Goal: Task Accomplishment & Management: Manage account settings

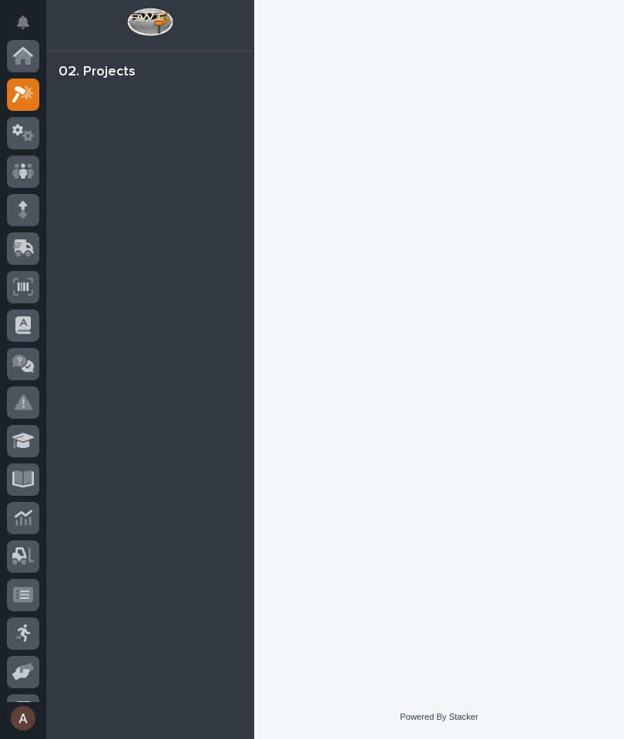
scroll to position [38, 0]
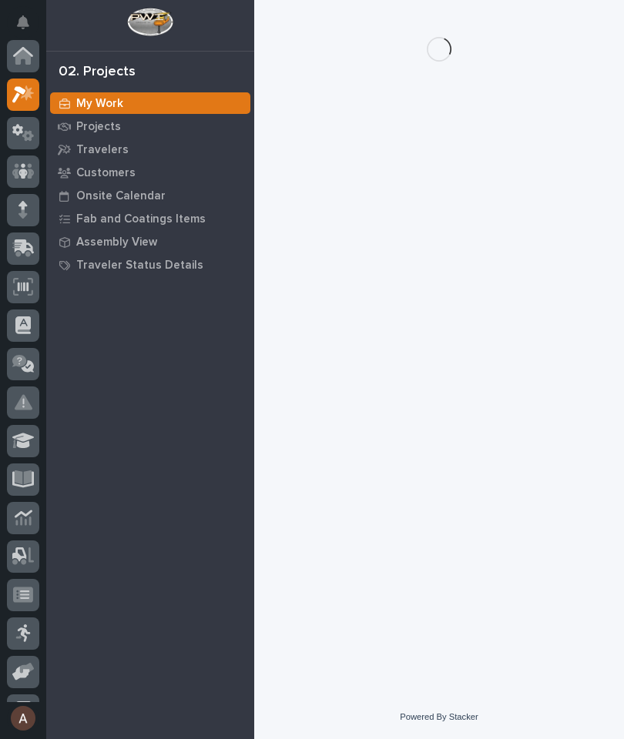
scroll to position [38, 0]
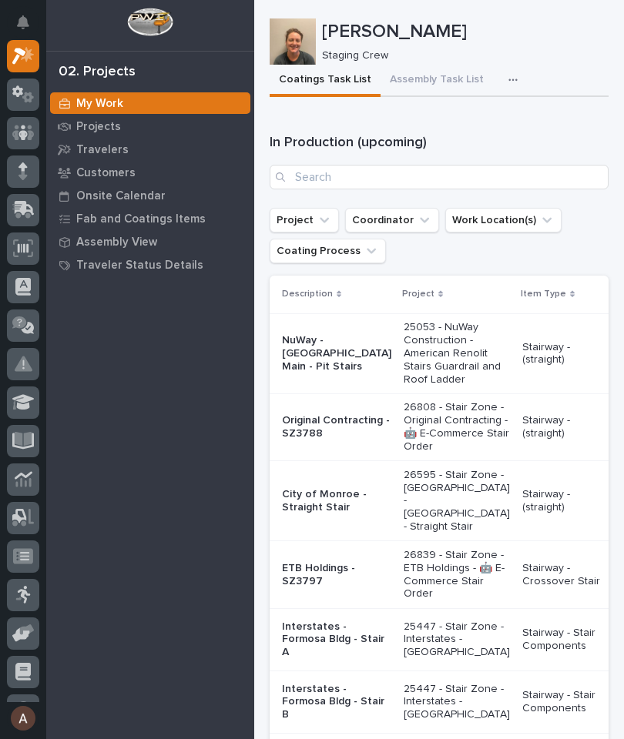
click at [508, 75] on icon "button" at bounding box center [512, 80] width 9 height 11
click at [502, 125] on button "Staging Task List" at bounding box center [467, 122] width 102 height 26
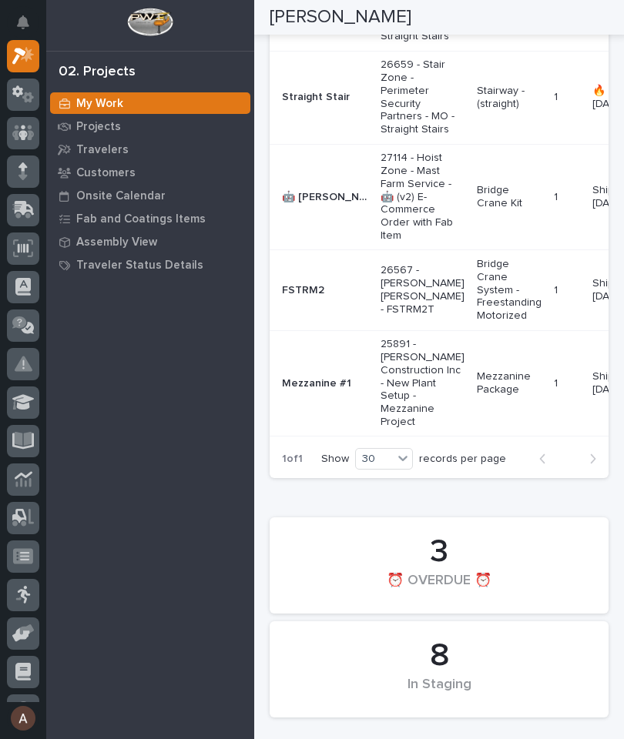
click at [322, 204] on p "🤖 [PERSON_NAME] Top Runner Crane Kit" at bounding box center [326, 196] width 89 height 16
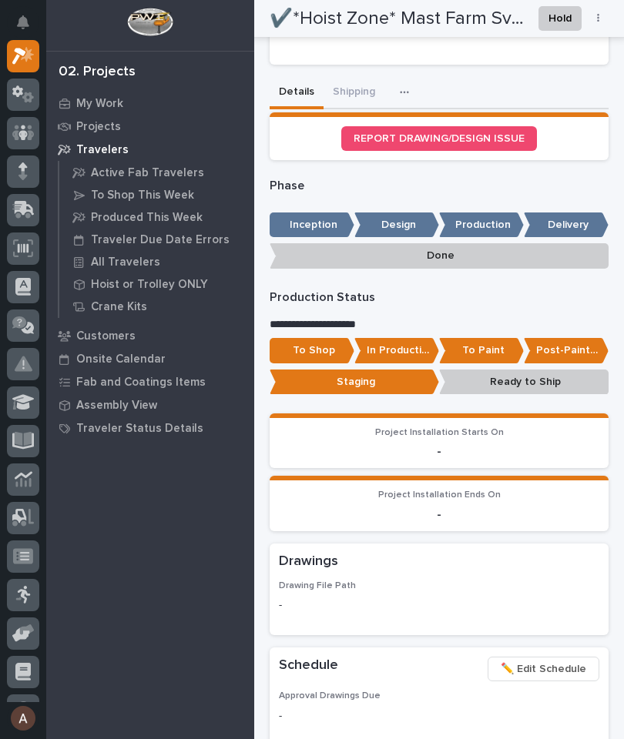
scroll to position [671, 0]
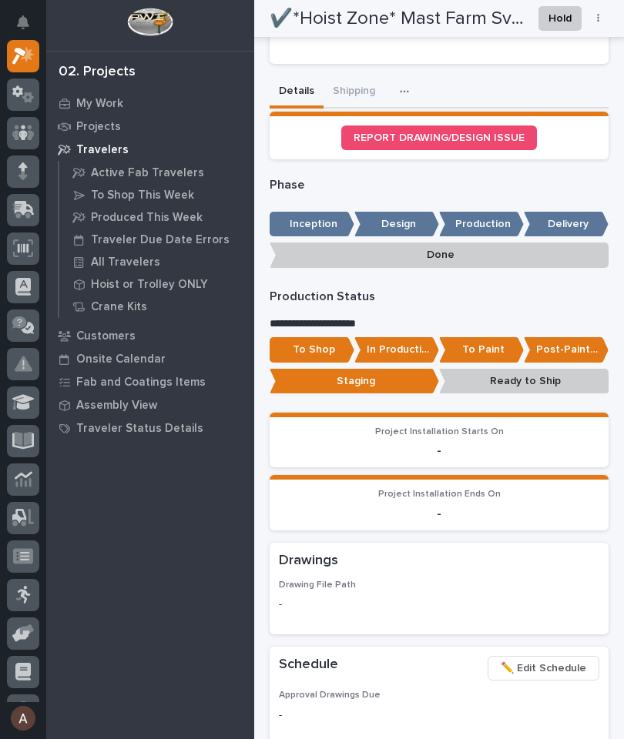
click at [569, 337] on p "Post-Paint Assembly" at bounding box center [565, 349] width 85 height 25
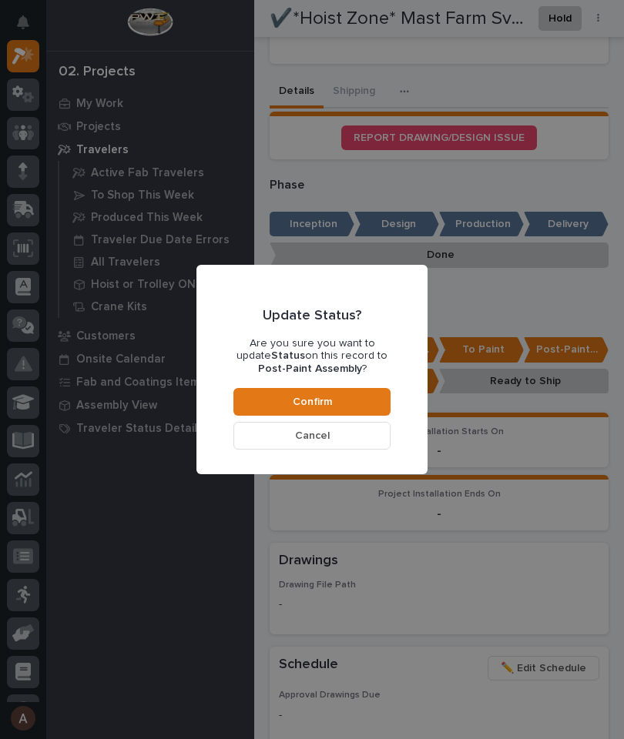
click at [373, 407] on button "Confirm" at bounding box center [311, 402] width 157 height 28
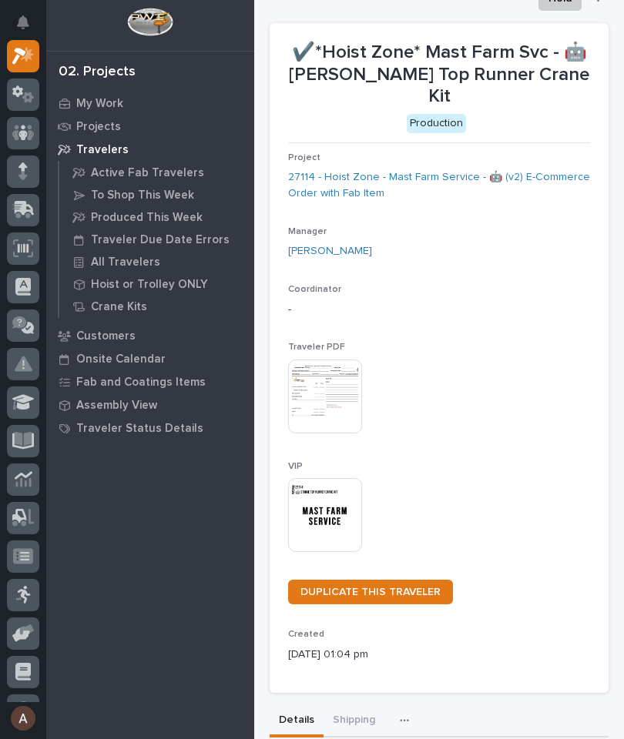
scroll to position [41, 0]
click at [28, 210] on icon at bounding box center [25, 208] width 20 height 15
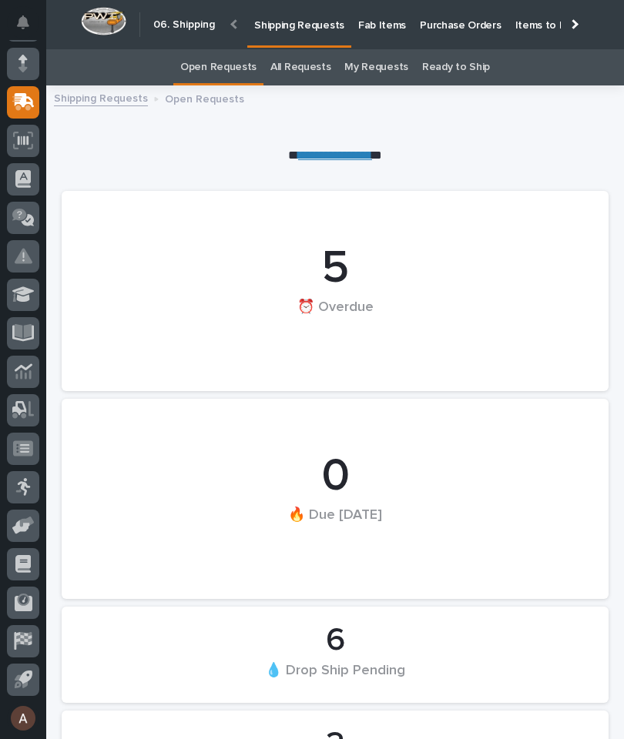
click at [380, 18] on p "Fab Items" at bounding box center [382, 16] width 48 height 32
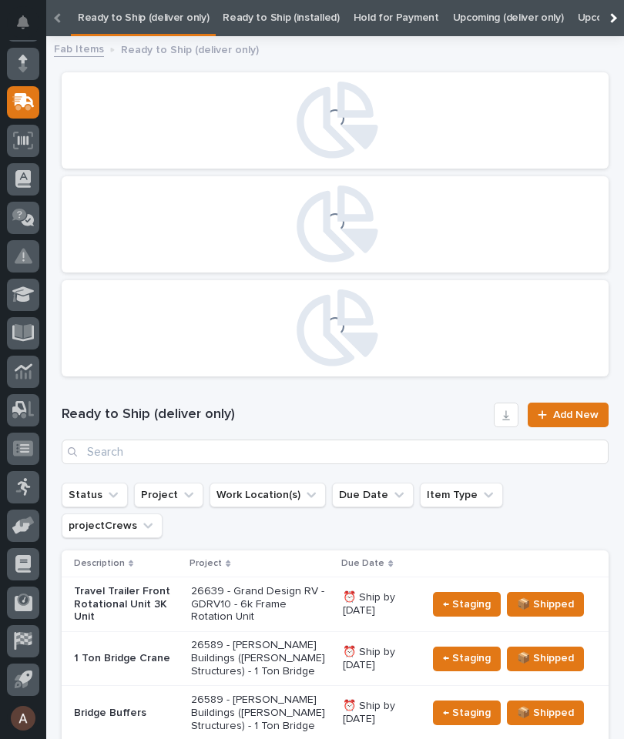
click at [615, 14] on div at bounding box center [611, 18] width 25 height 36
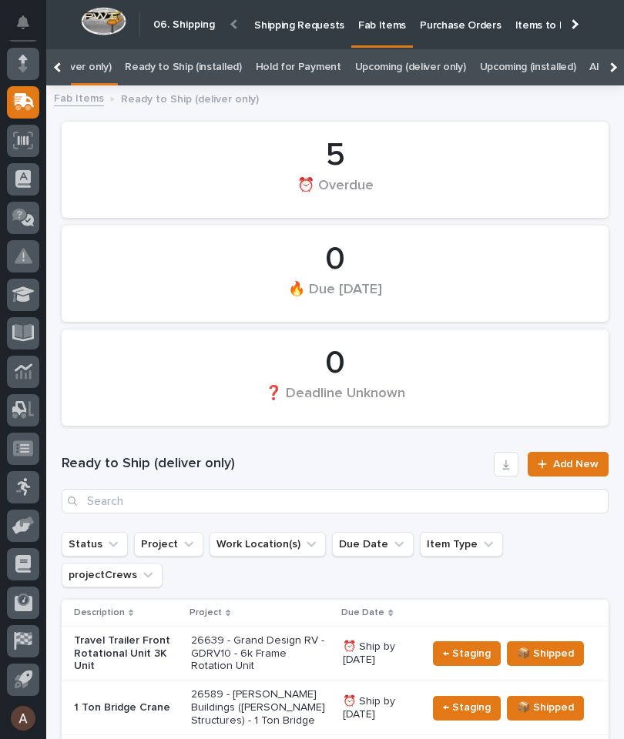
click at [618, 66] on div at bounding box center [611, 67] width 25 height 36
click at [380, 60] on link "All" at bounding box center [385, 67] width 11 height 36
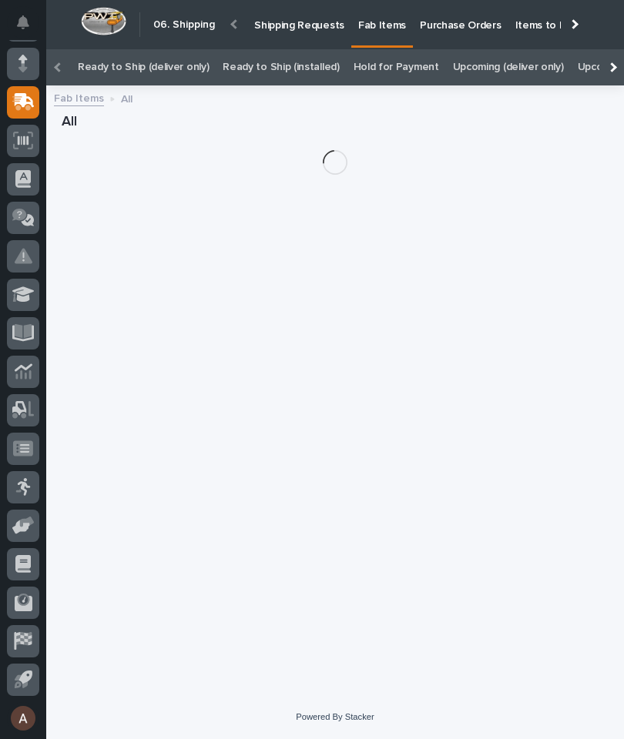
scroll to position [0, -172]
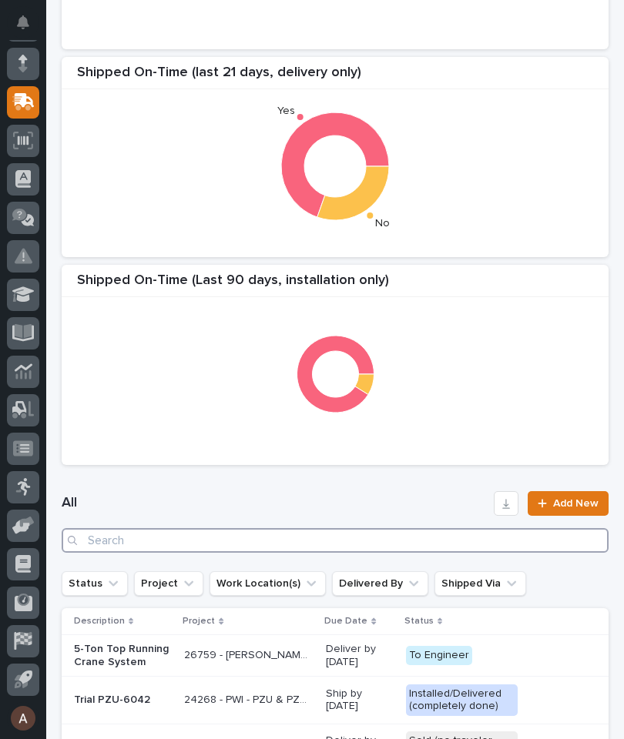
click at [400, 539] on input "Search" at bounding box center [335, 540] width 547 height 25
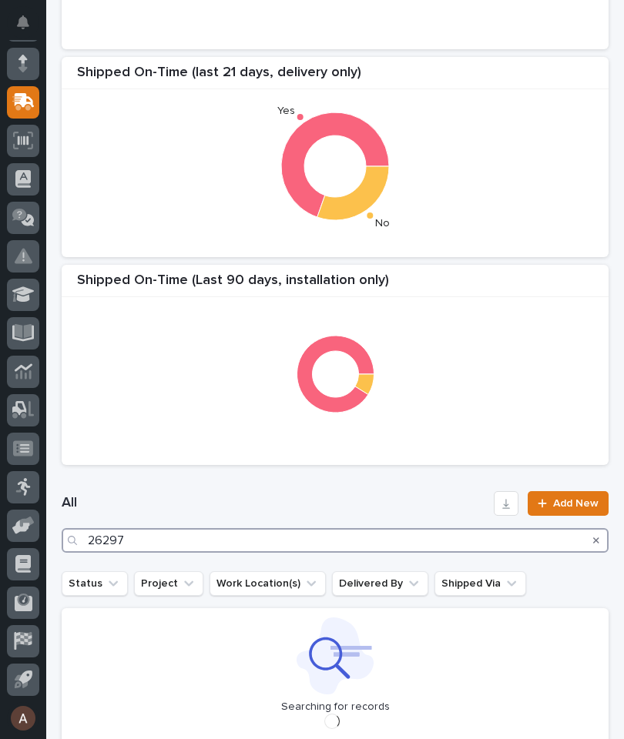
type input "26297"
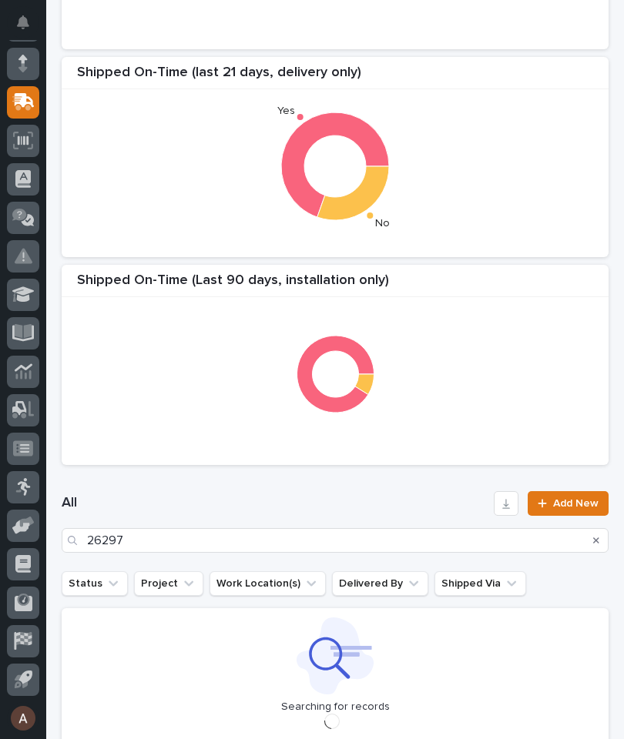
click at [441, 256] on div "Shipped On-Time (Last 90 Days, delivery only) Shipped On-Time (last 21 days, de…" at bounding box center [335, 156] width 562 height 631
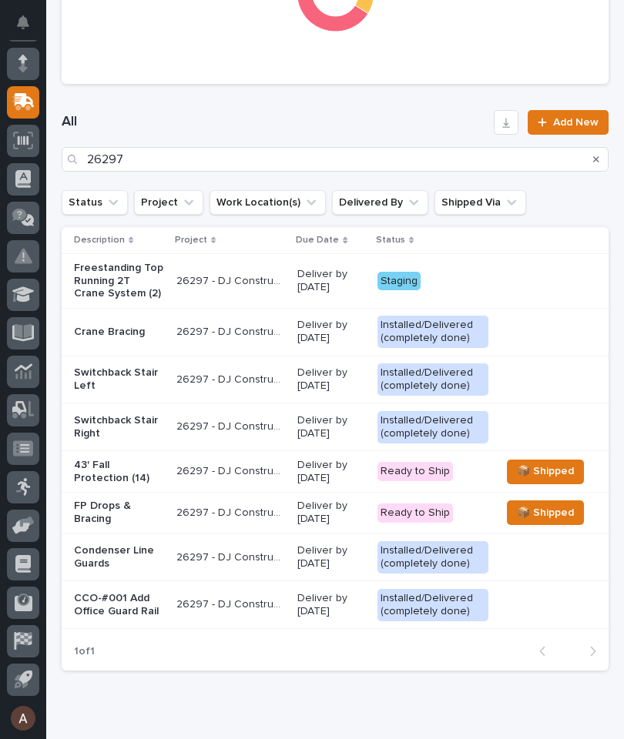
click at [105, 287] on p "Freestanding Top Running 2T Crane System (2)" at bounding box center [119, 281] width 90 height 38
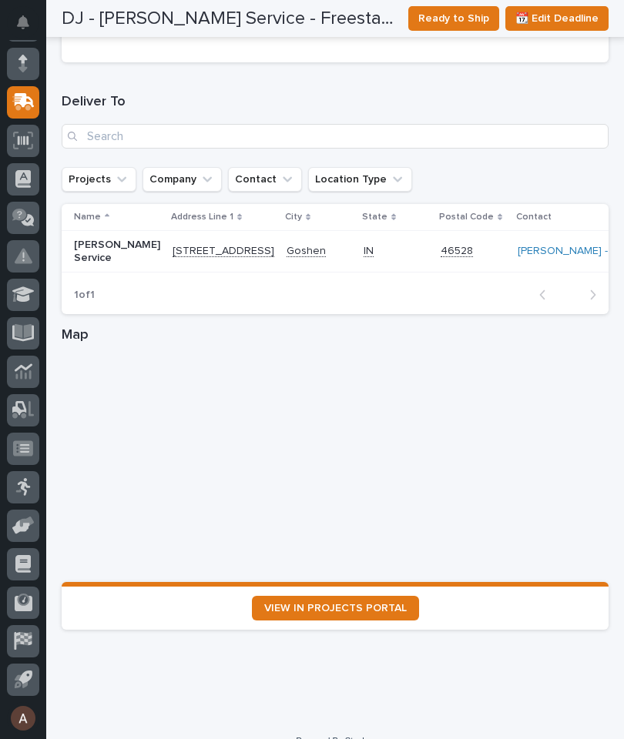
click at [374, 603] on span "VIEW IN PROJECTS PORTAL" at bounding box center [335, 608] width 142 height 11
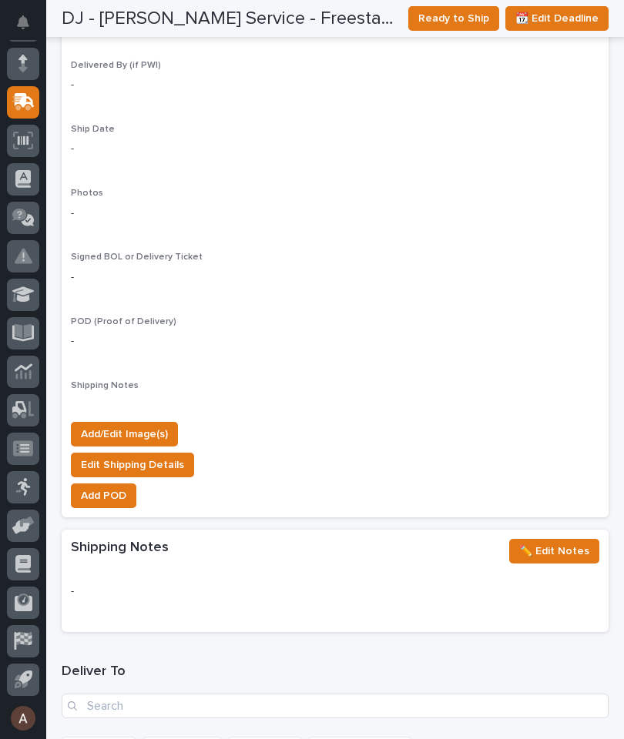
scroll to position [1476, 0]
click at [140, 422] on button "Add/Edit Image(s)" at bounding box center [124, 434] width 107 height 25
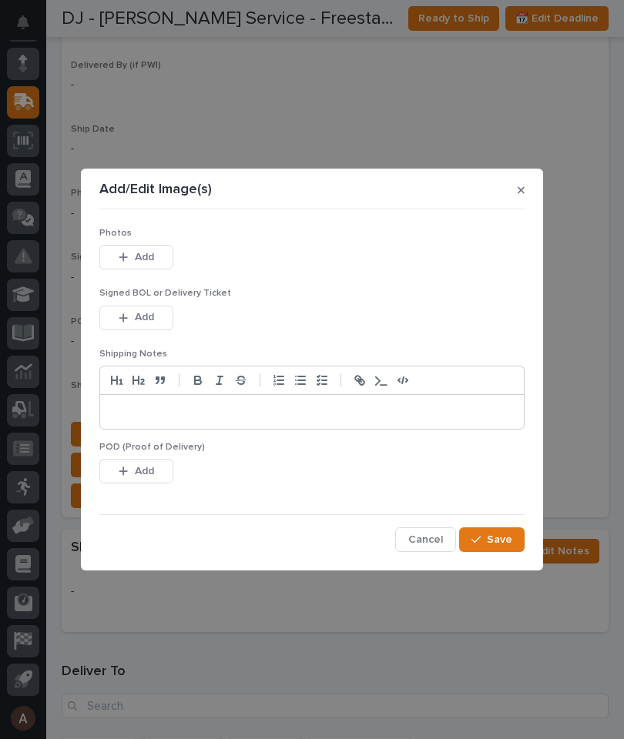
click at [155, 255] on button "Add" at bounding box center [136, 257] width 74 height 25
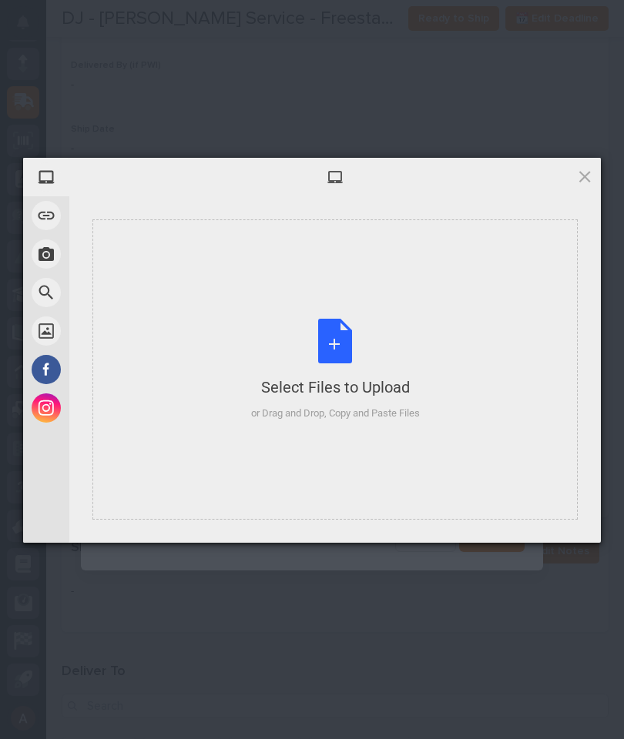
click at [436, 309] on div "Select Files to Upload or Drag and Drop, Copy and Paste Files" at bounding box center [334, 369] width 485 height 300
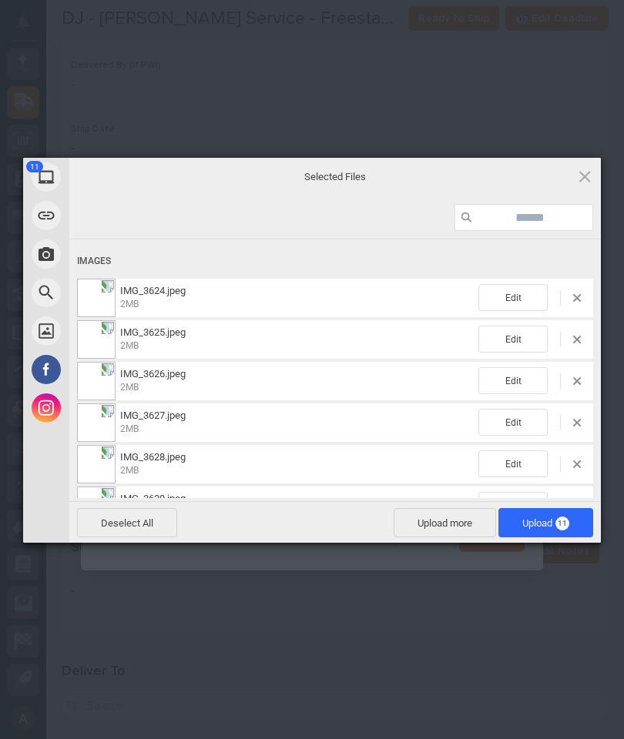
click at [550, 521] on span "Upload 11" at bounding box center [545, 523] width 47 height 12
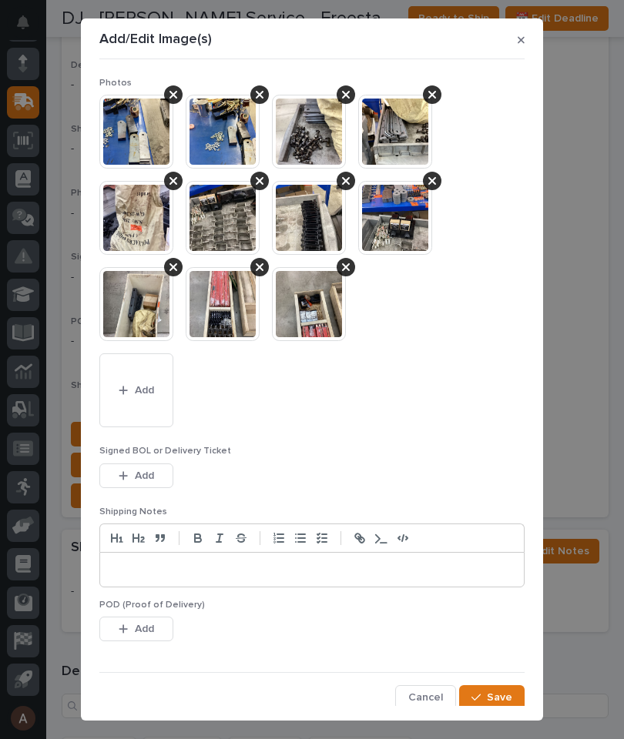
click at [512, 693] on button "Save" at bounding box center [491, 697] width 65 height 25
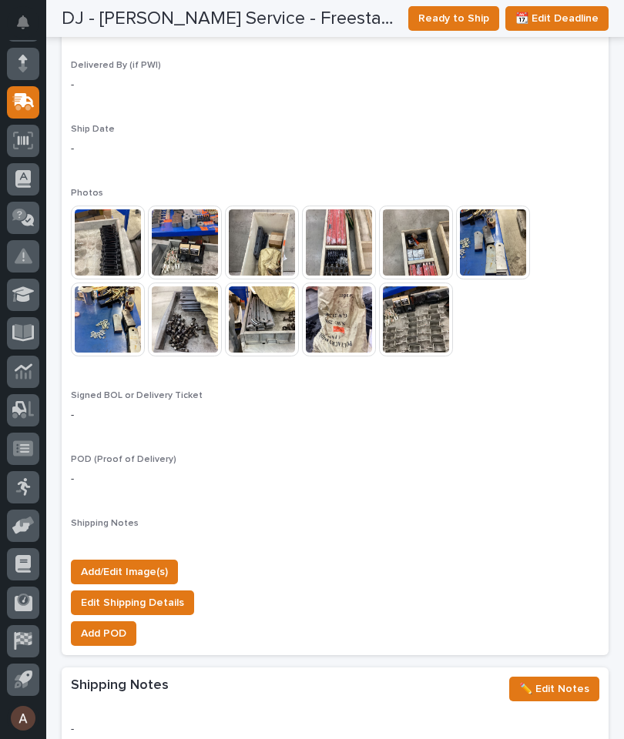
click at [153, 563] on span "Add/Edit Image(s)" at bounding box center [124, 572] width 87 height 18
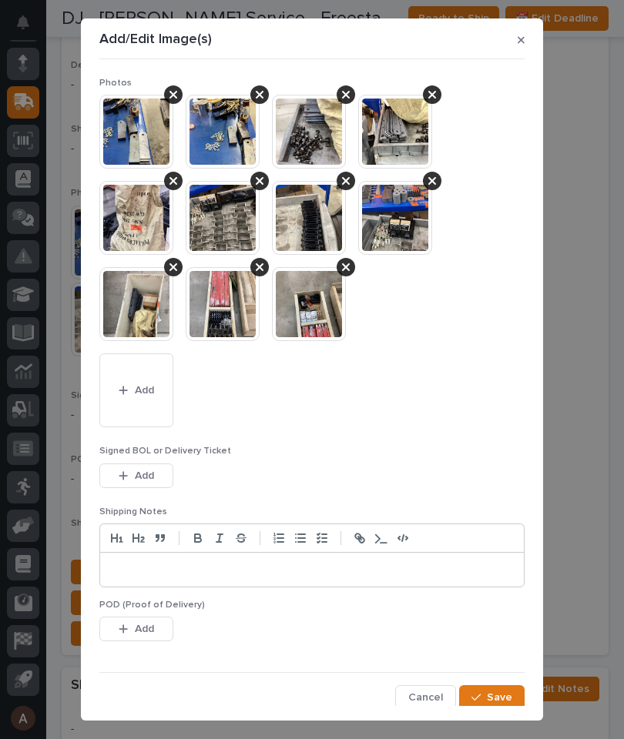
click at [142, 399] on button "Add" at bounding box center [136, 390] width 74 height 74
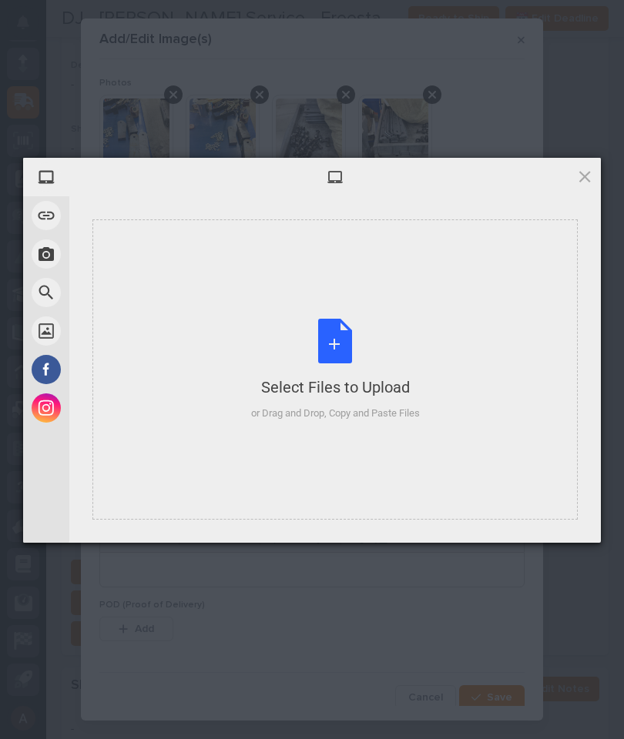
click at [448, 314] on div "Select Files to Upload or Drag and Drop, Copy and Paste Files" at bounding box center [334, 369] width 485 height 300
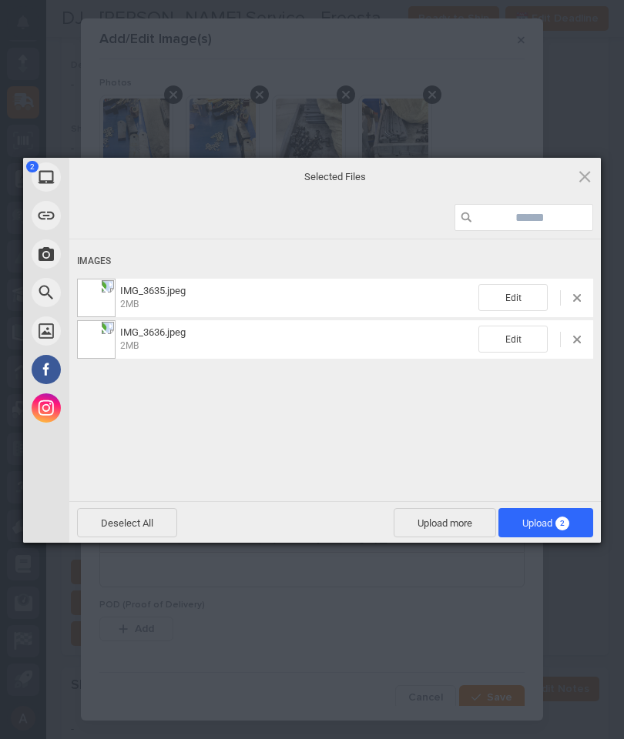
click at [549, 531] on span "Upload 2" at bounding box center [545, 522] width 95 height 29
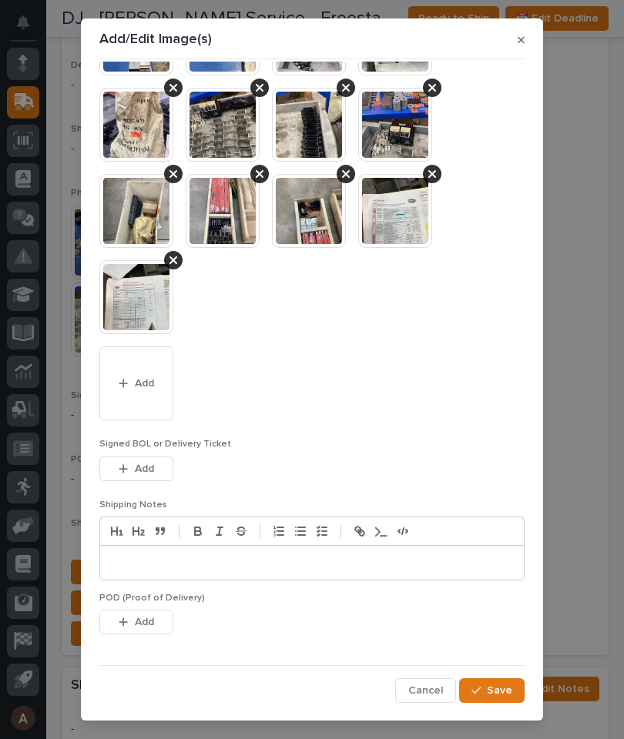
scroll to position [92, 0]
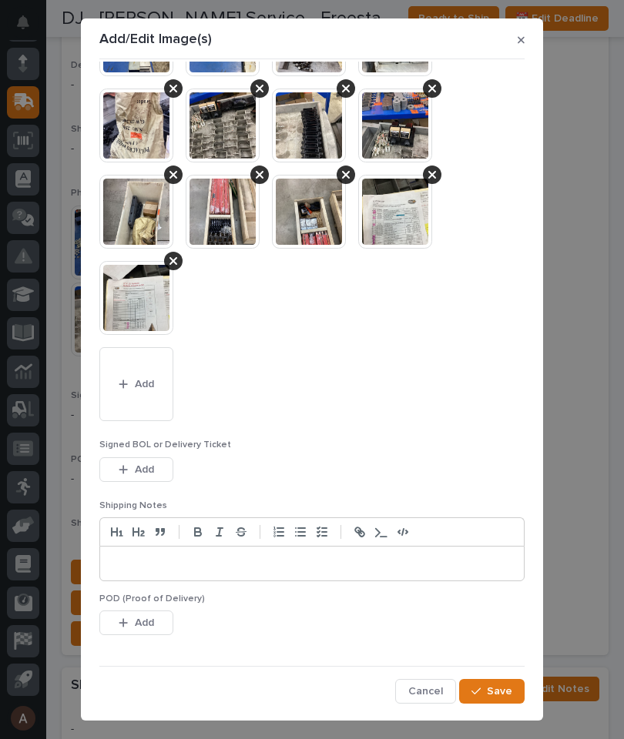
click at [497, 679] on button "Save" at bounding box center [491, 691] width 65 height 25
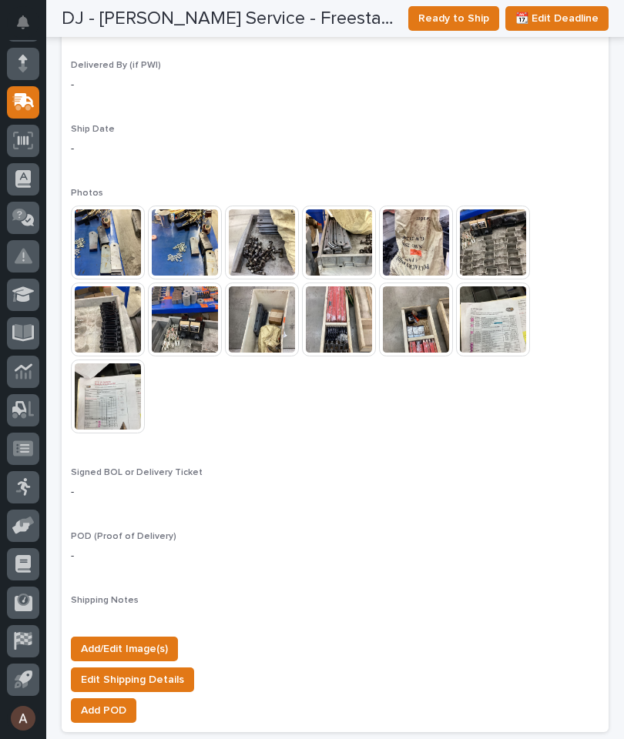
click at [458, 18] on span "Ready to Ship" at bounding box center [453, 18] width 71 height 18
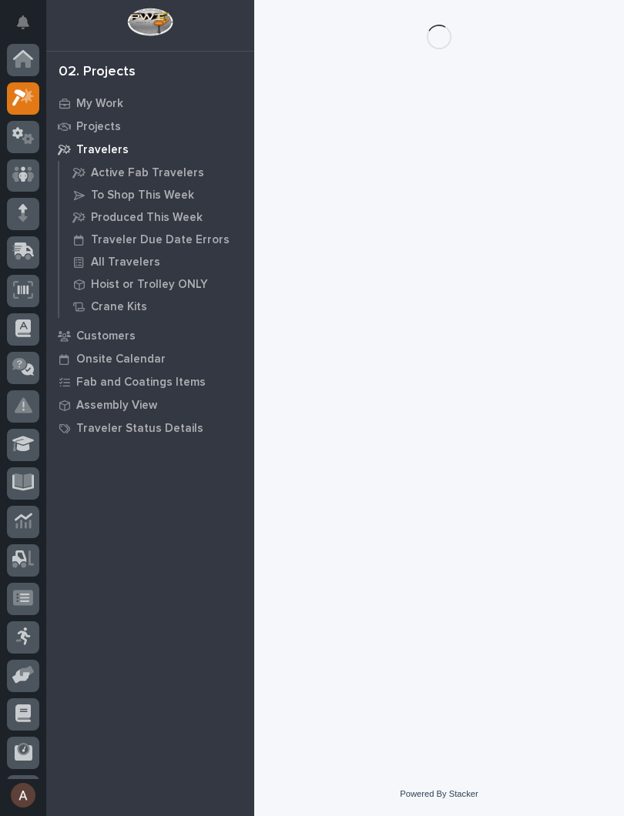
scroll to position [38, 0]
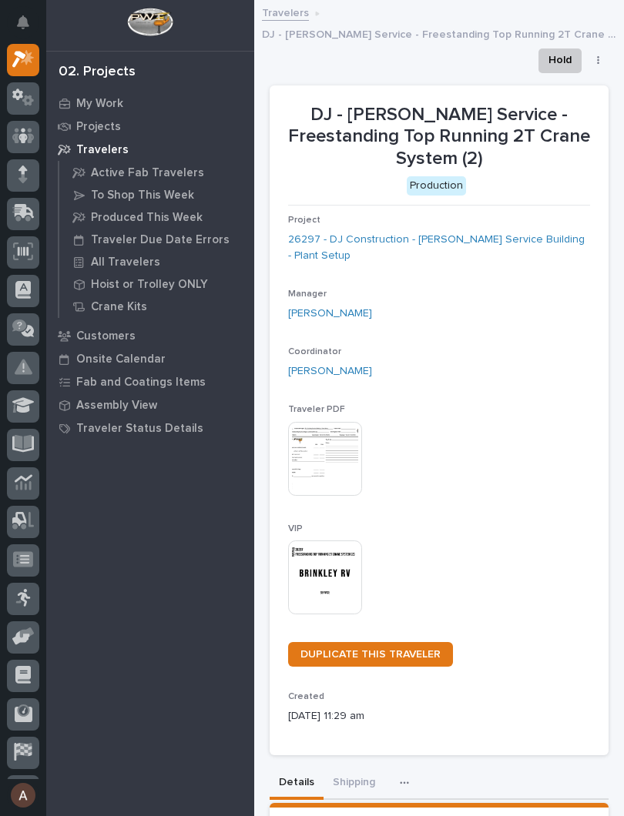
click at [329, 543] on img at bounding box center [325, 577] width 74 height 74
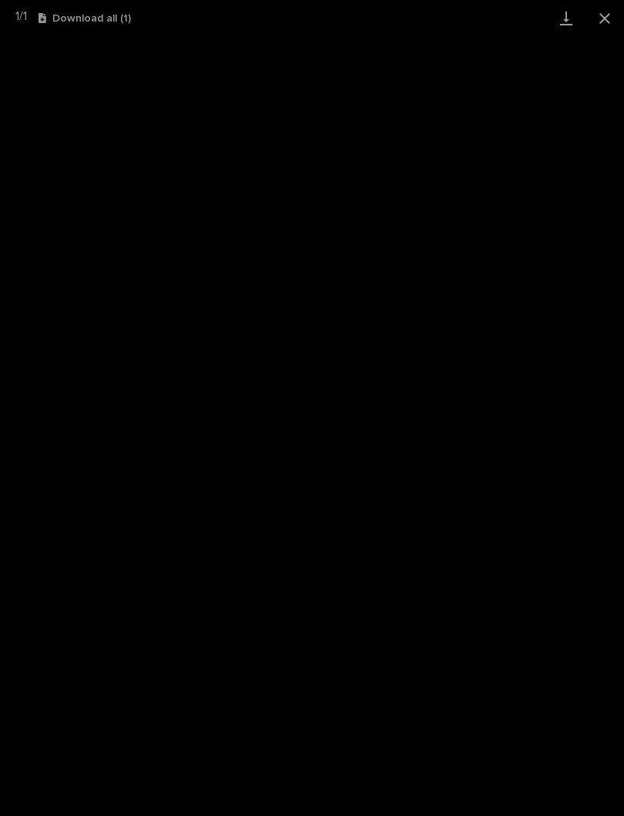
click at [564, 18] on link "Download" at bounding box center [566, 18] width 38 height 36
